Goal: Information Seeking & Learning: Learn about a topic

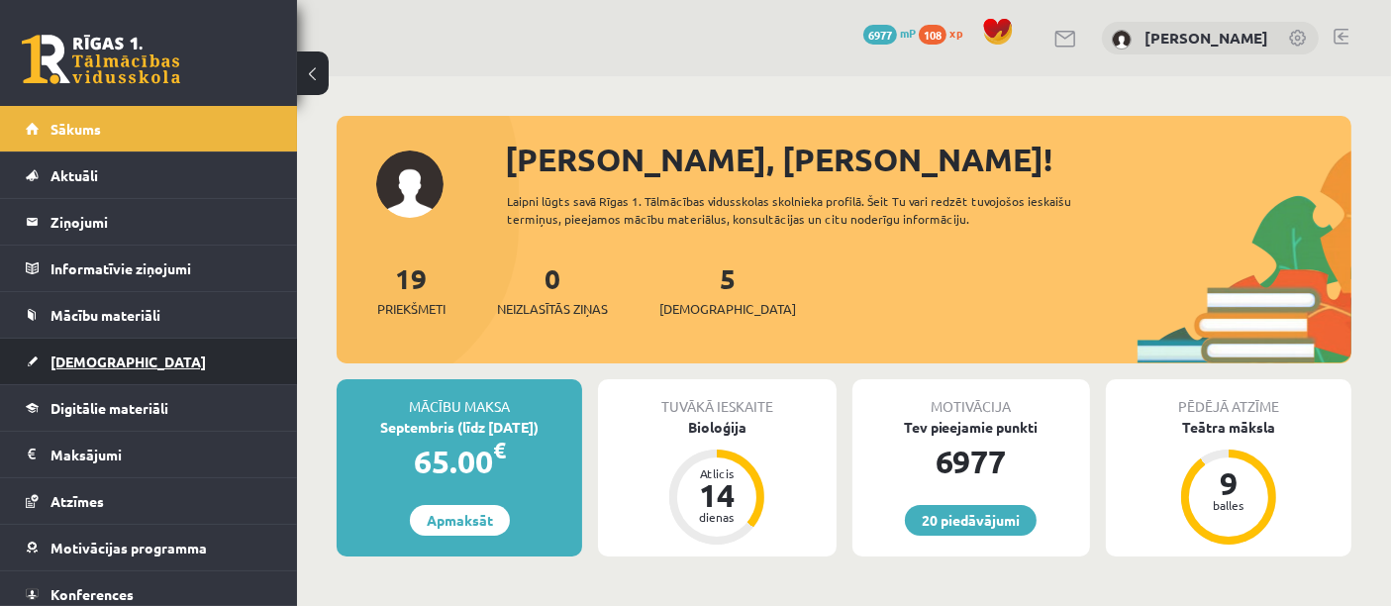
click at [177, 366] on link "[DEMOGRAPHIC_DATA]" at bounding box center [149, 362] width 247 height 46
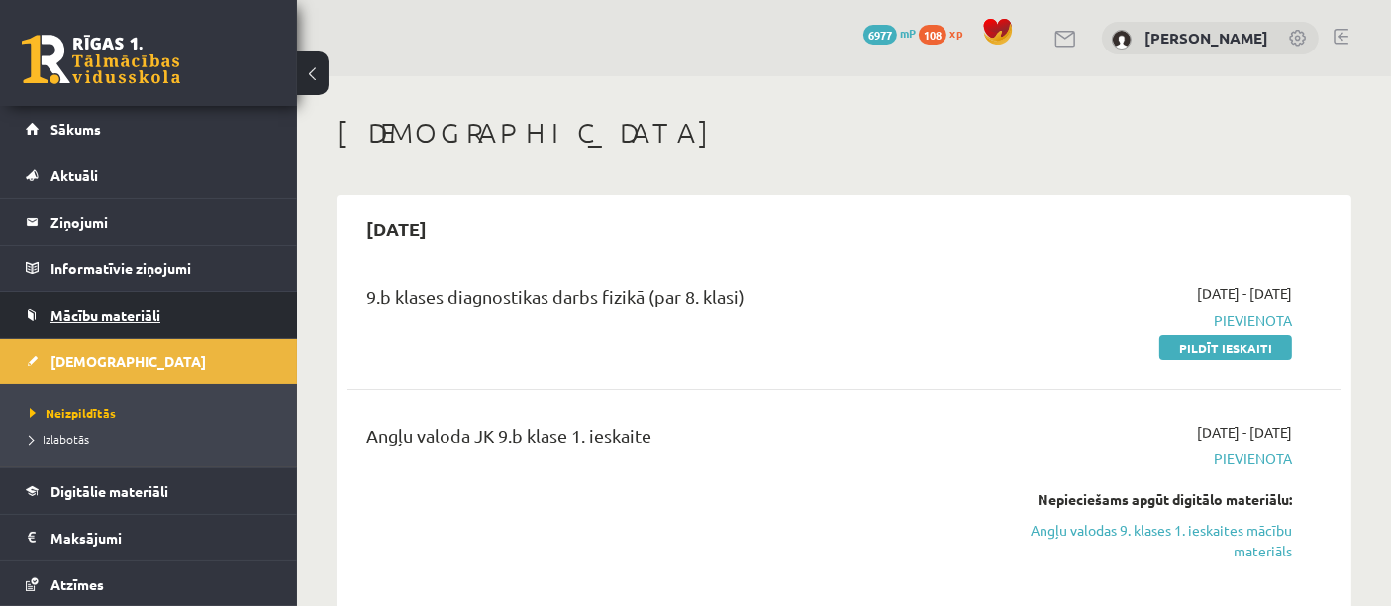
click at [131, 323] on link "Mācību materiāli" at bounding box center [149, 315] width 247 height 46
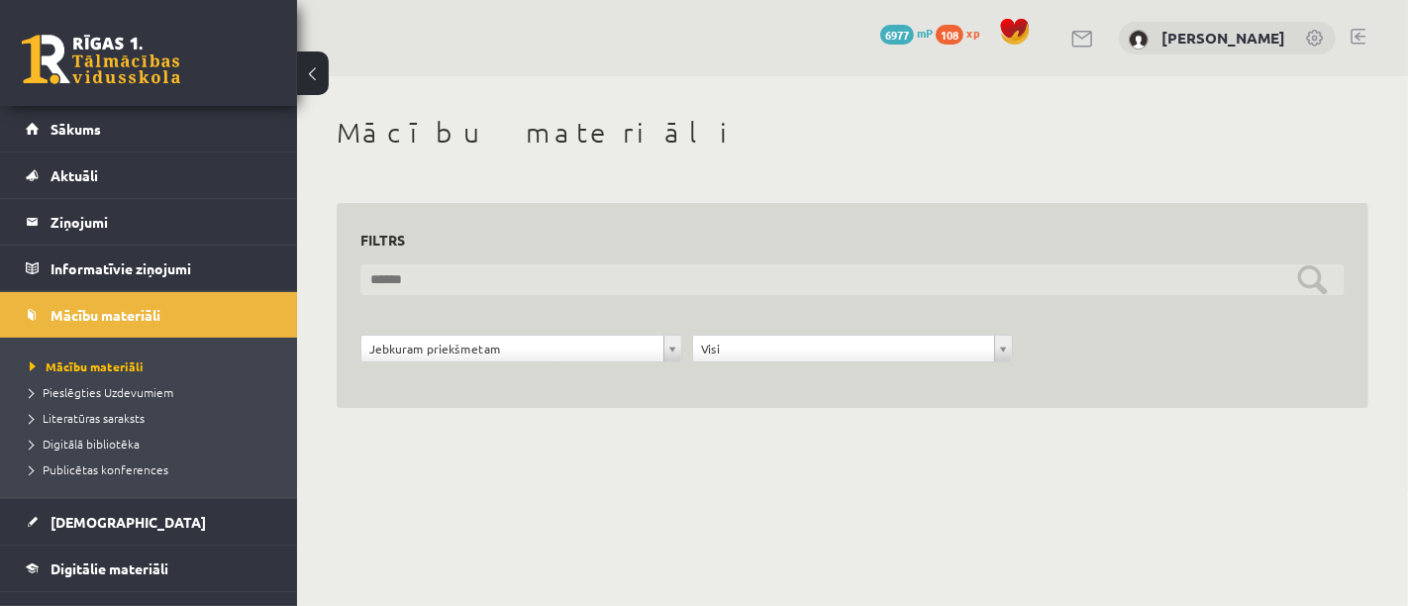
click at [664, 285] on input "text" at bounding box center [852, 279] width 984 height 31
type input "***"
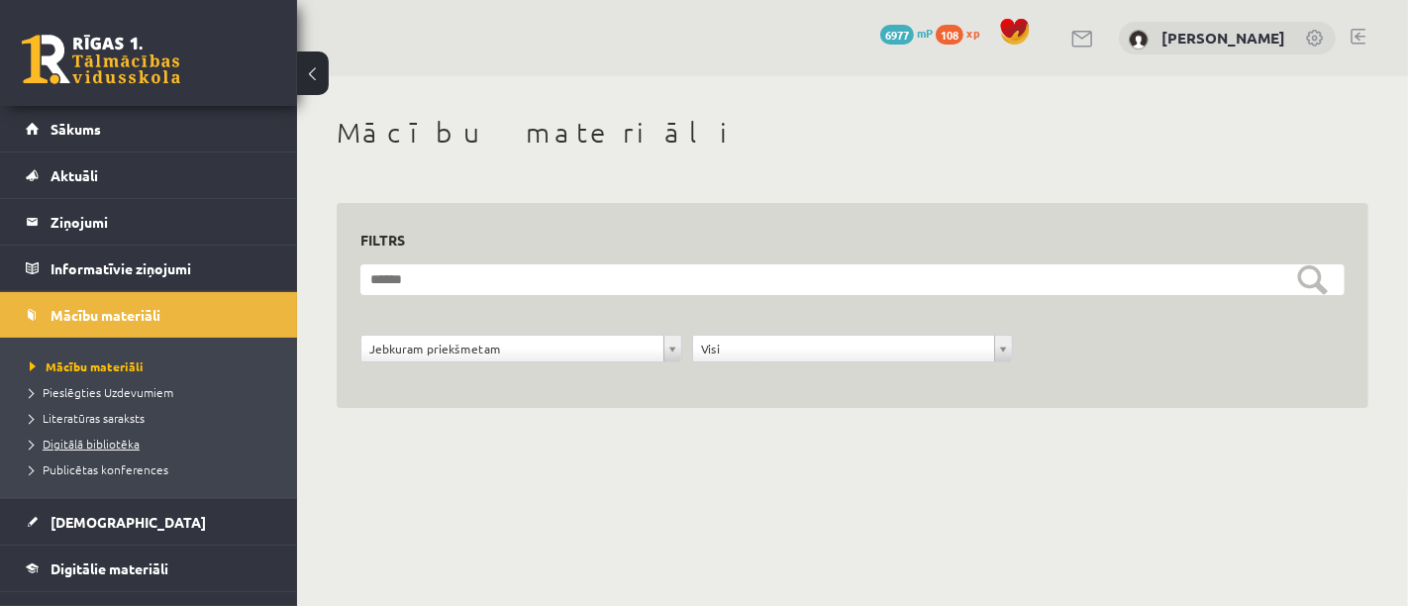
click at [125, 445] on span "Digitālā bibliotēka" at bounding box center [85, 444] width 110 height 16
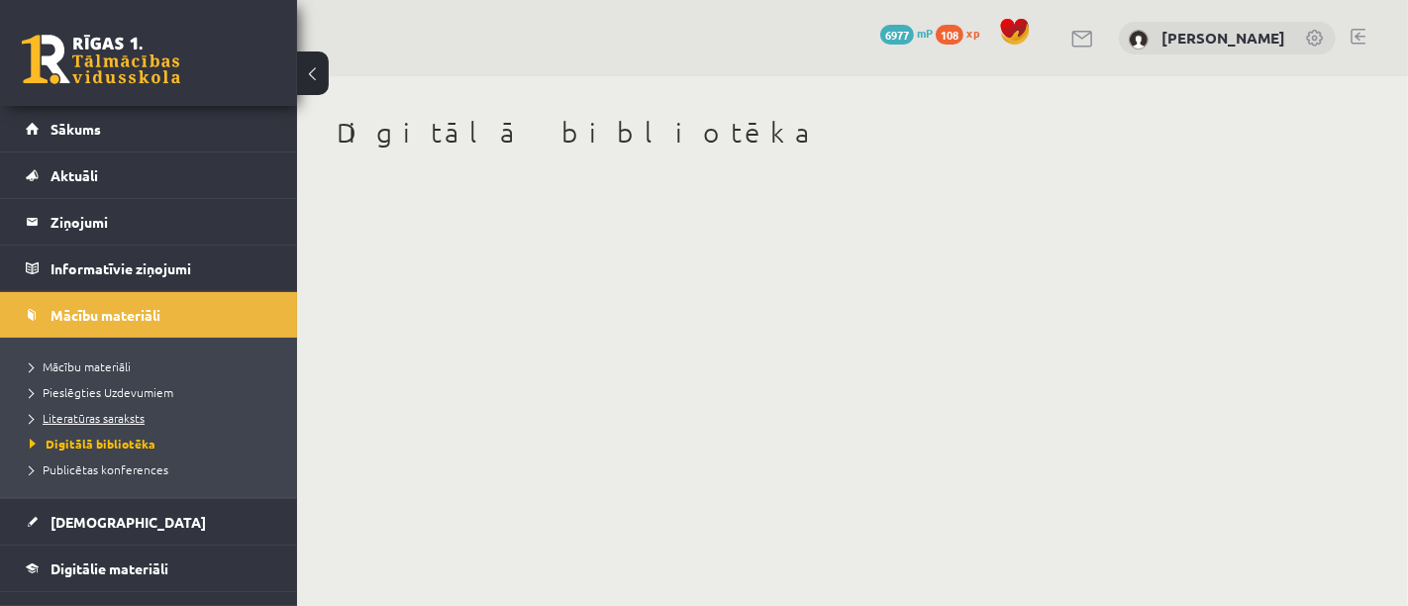
click at [119, 417] on span "Literatūras saraksts" at bounding box center [87, 418] width 115 height 16
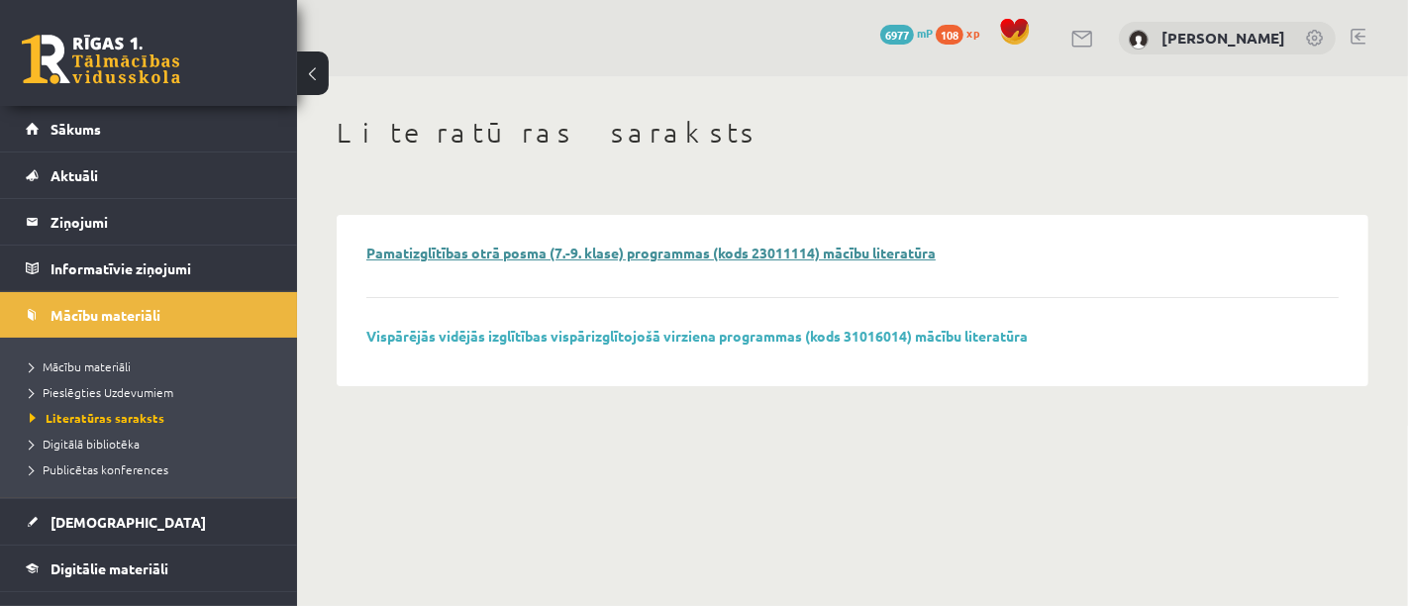
click at [506, 255] on link "Pamatizglītības otrā posma (7.-9. klase) programmas (kods 23011114) mācību lite…" at bounding box center [650, 253] width 569 height 18
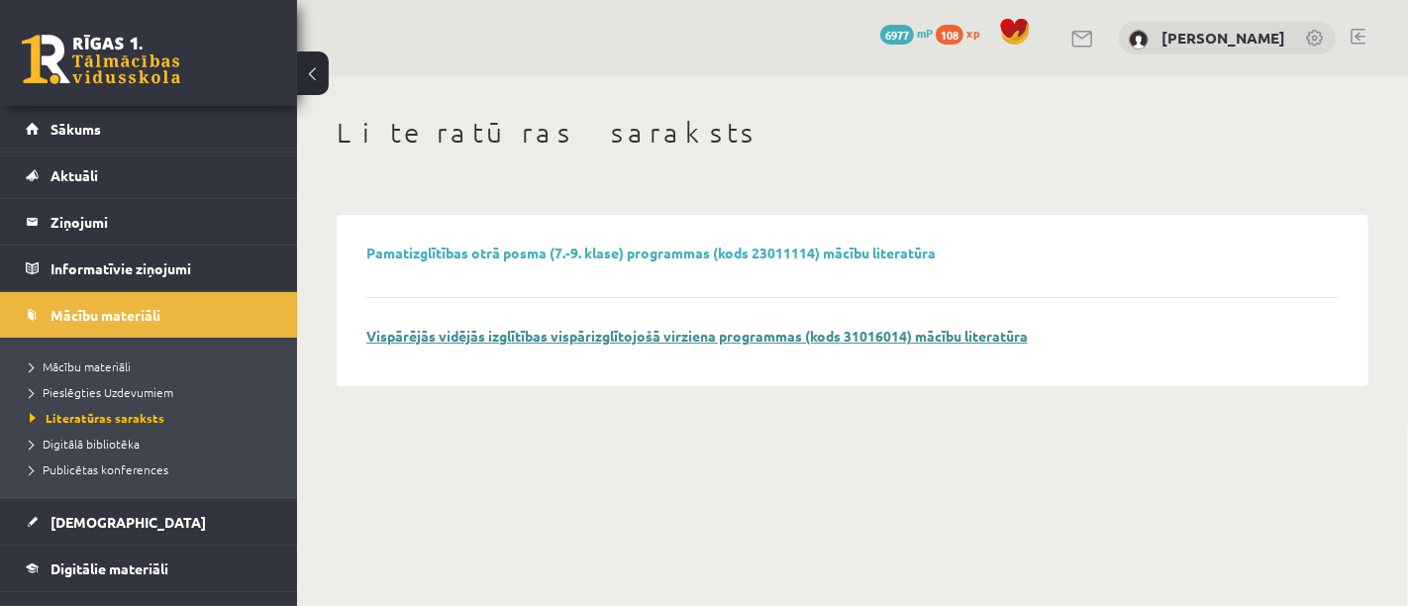
click at [586, 338] on link "Vispārējās vidējās izglītības vispārizglītojošā virziena programmas (kods 31016…" at bounding box center [696, 336] width 661 height 18
click at [114, 360] on span "Mācību materiāli" at bounding box center [80, 366] width 101 height 16
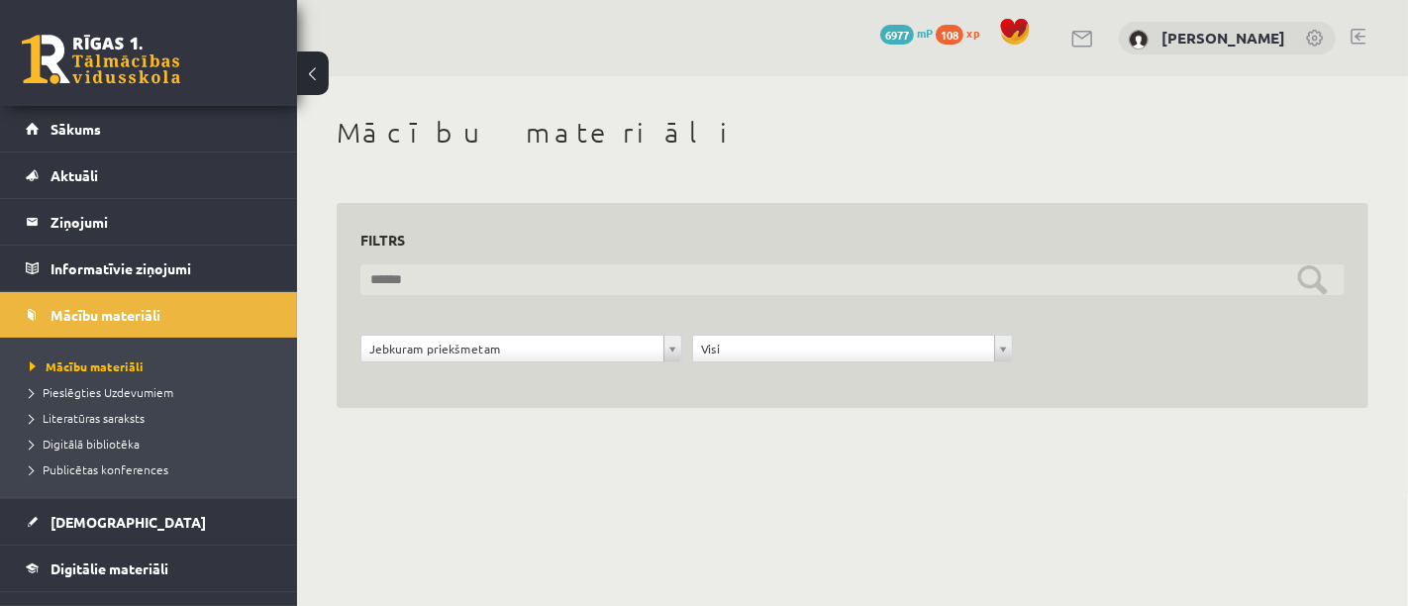
click at [690, 281] on input "text" at bounding box center [852, 279] width 984 height 31
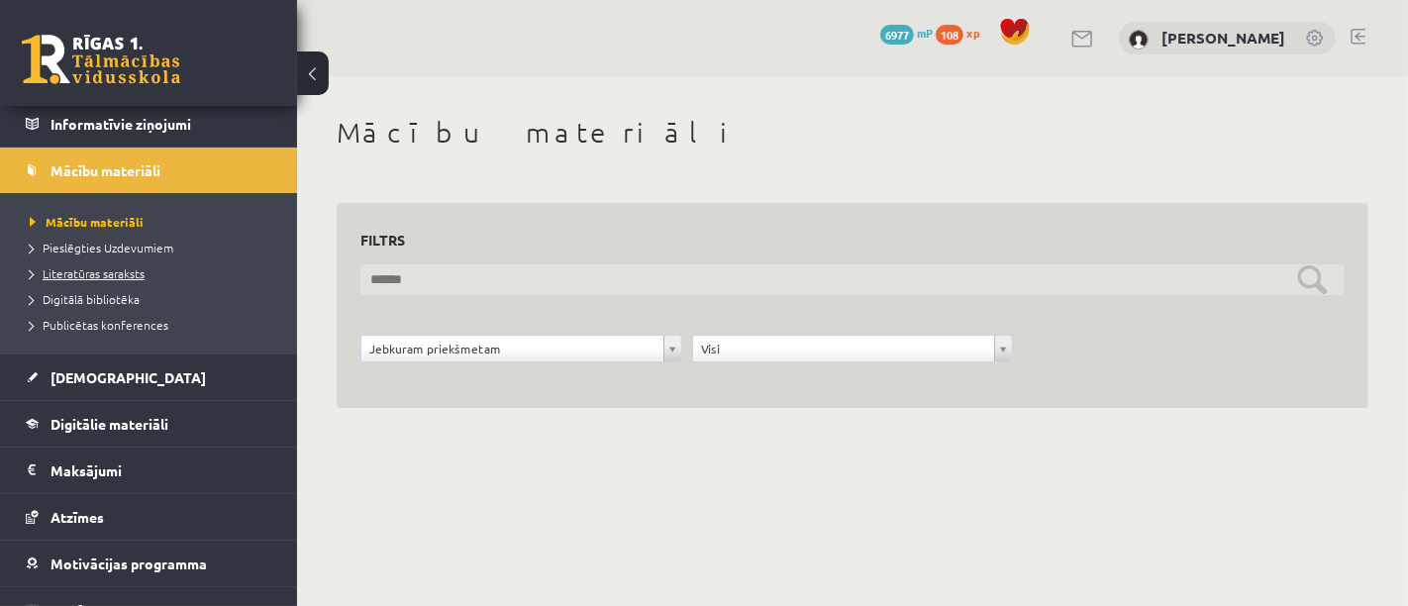
scroll to position [214, 0]
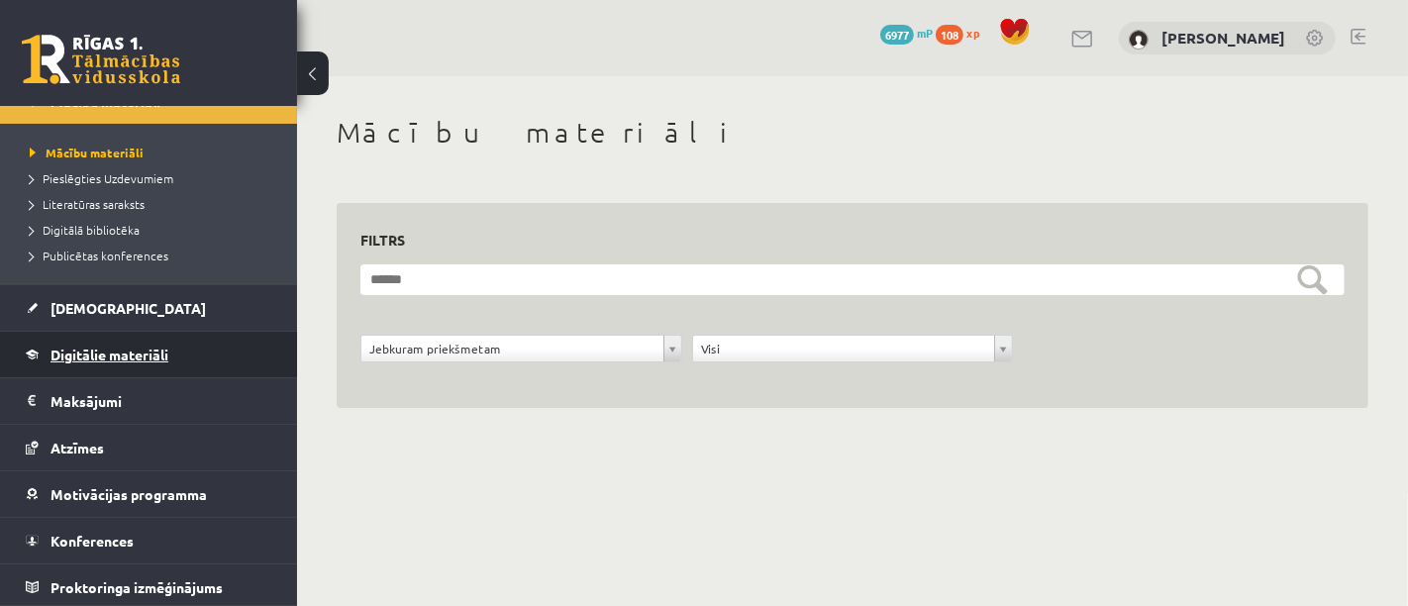
click at [151, 347] on span "Digitālie materiāli" at bounding box center [109, 355] width 118 height 18
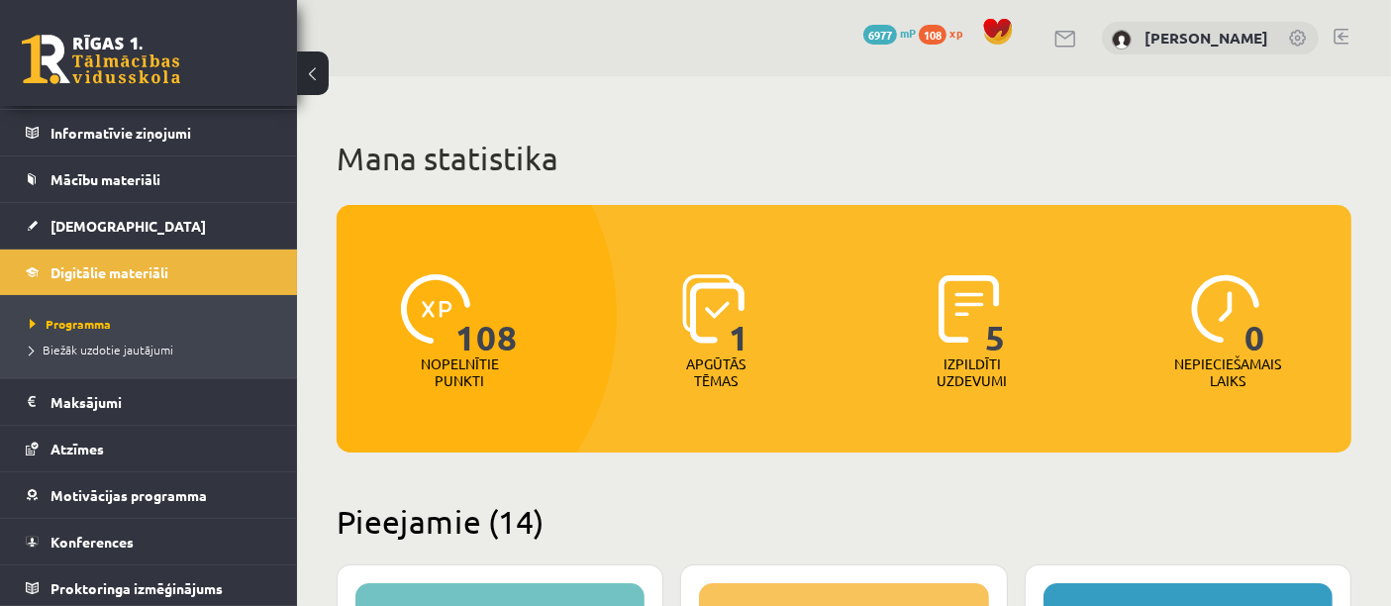
scroll to position [530, 0]
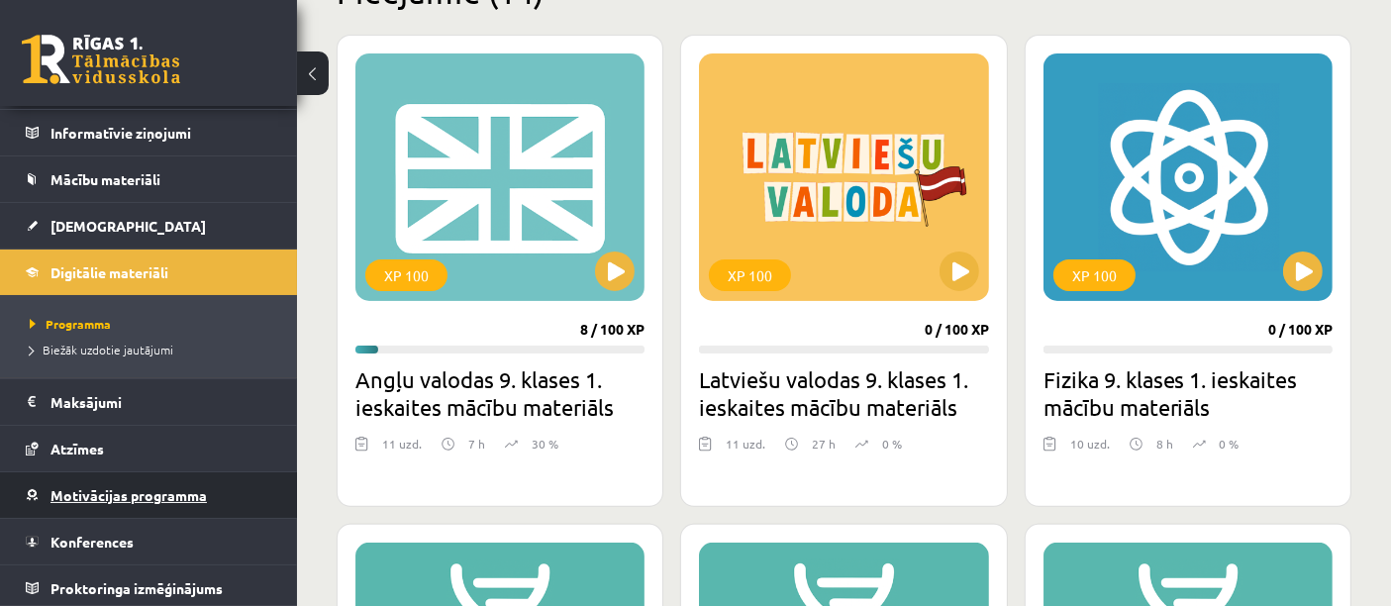
click at [139, 493] on span "Motivācijas programma" at bounding box center [128, 495] width 156 height 18
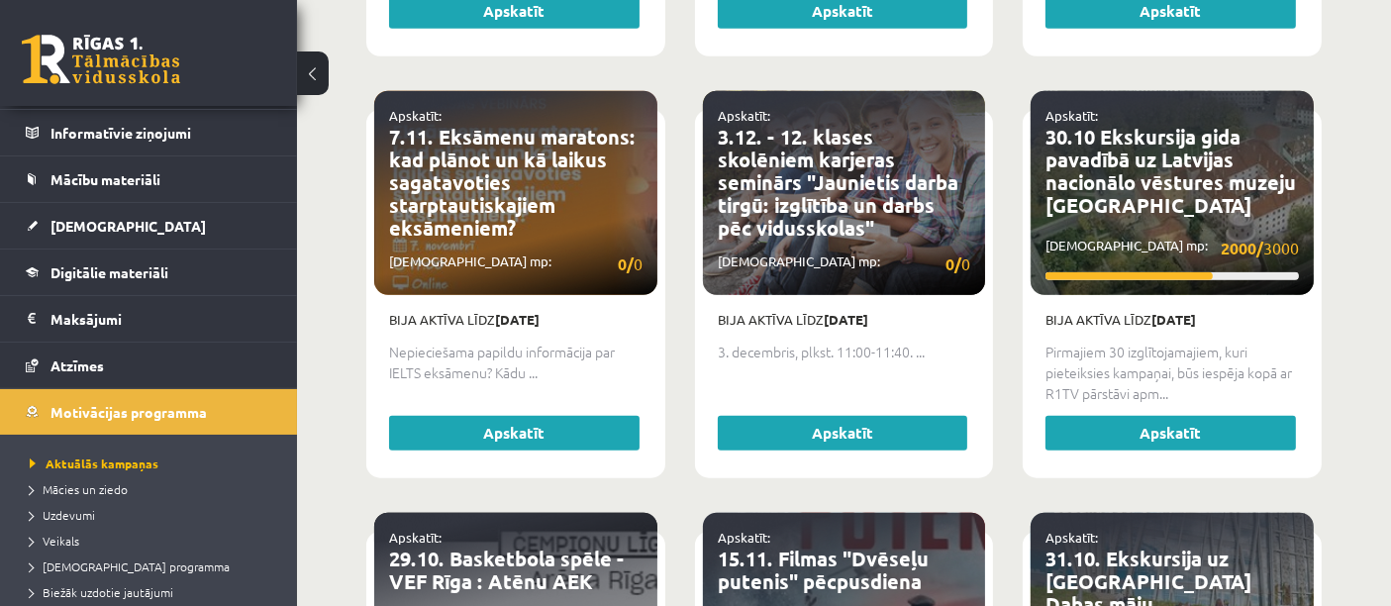
scroll to position [1713, 0]
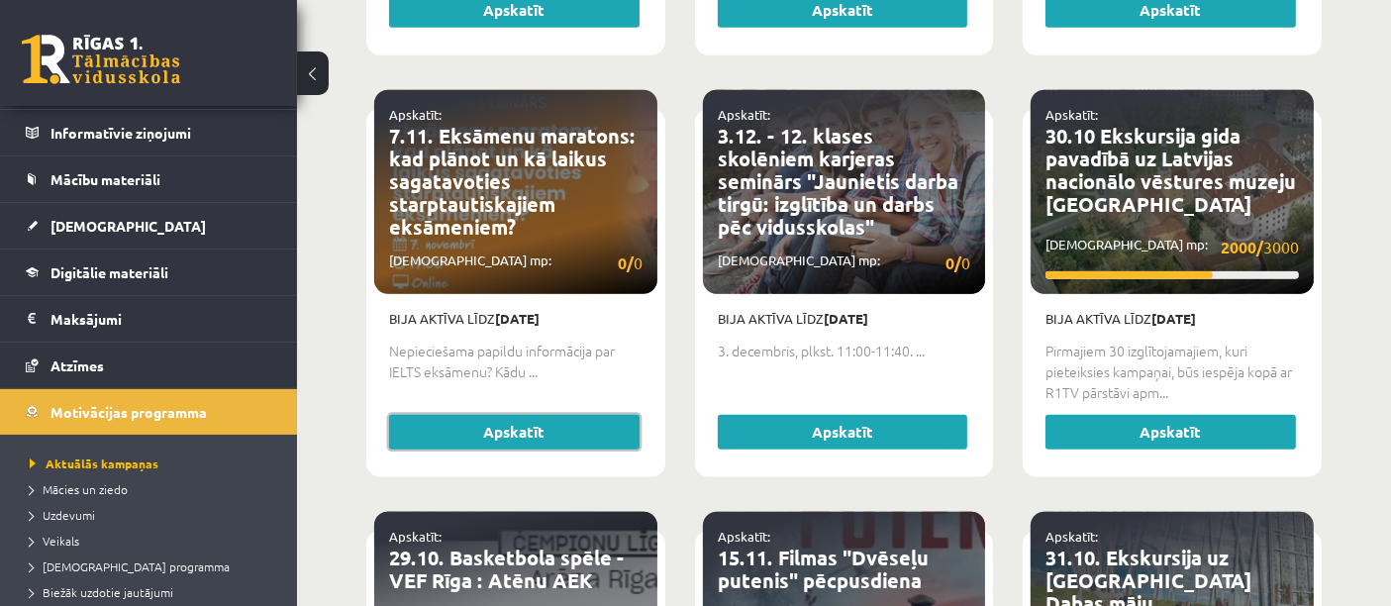
click at [546, 426] on link "Apskatīt" at bounding box center [514, 433] width 250 height 36
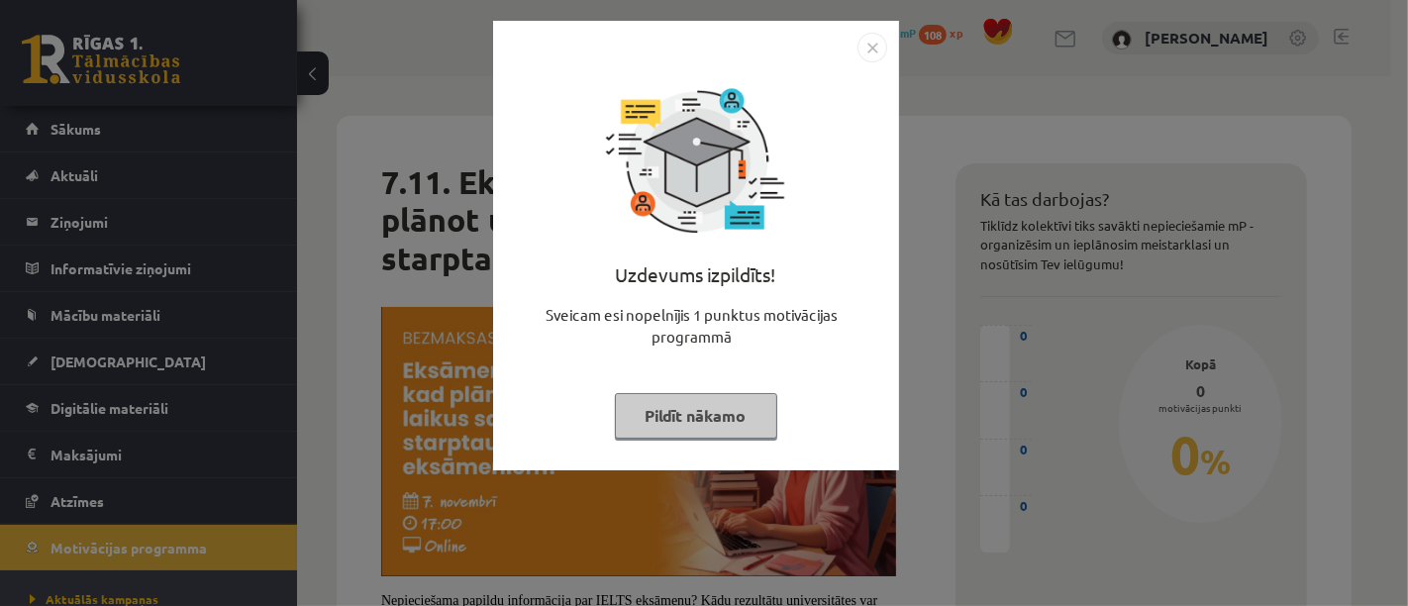
click at [724, 411] on button "Pildīt nākamo" at bounding box center [696, 416] width 162 height 46
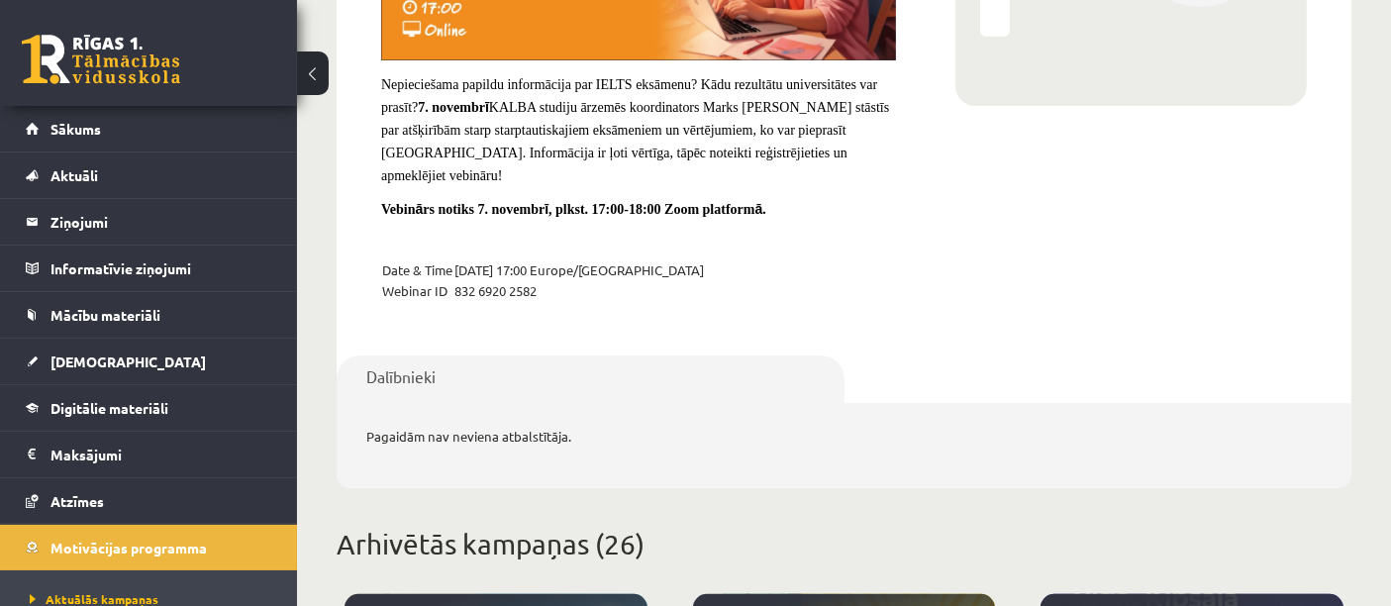
scroll to position [507, 0]
